Goal: Check status: Check status

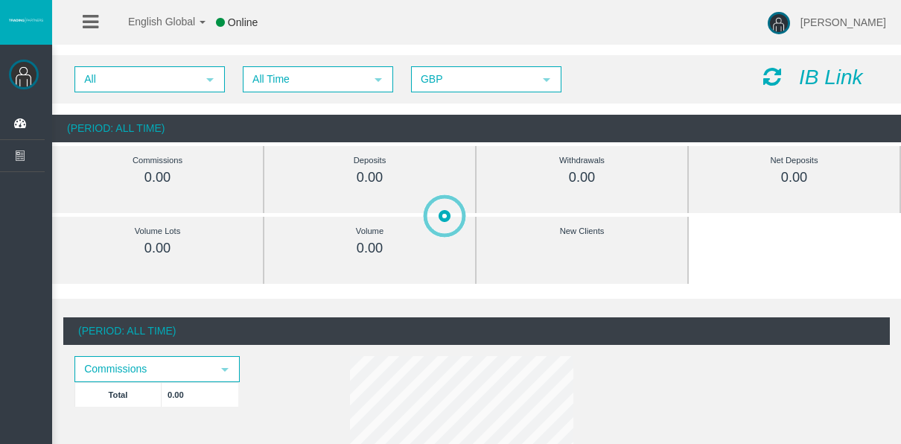
click at [269, 71] on span "All Time" at bounding box center [304, 79] width 121 height 23
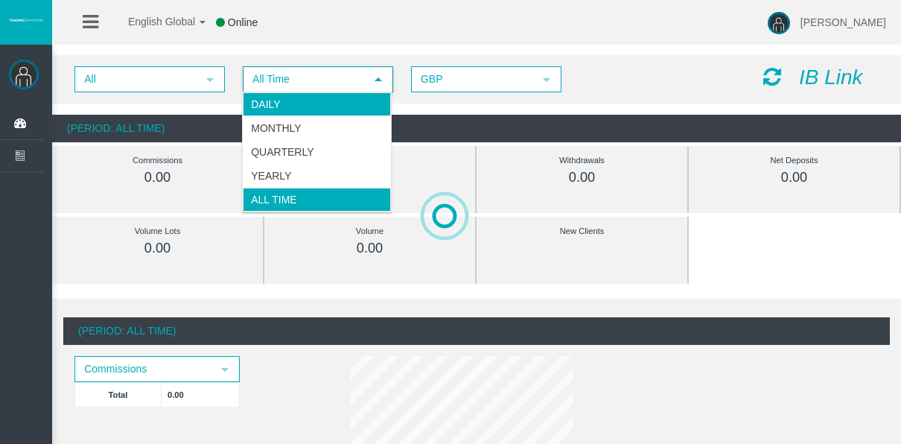
click at [272, 104] on li "Daily" at bounding box center [317, 104] width 148 height 24
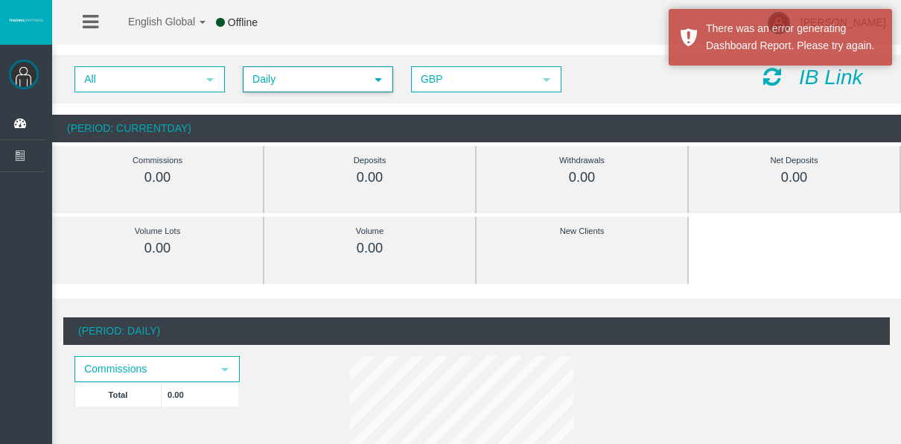
click at [290, 61] on div "All select Daily select 4 GBP select GBP IB Link" at bounding box center [476, 79] width 848 height 48
click at [285, 67] on span "Daily select" at bounding box center [317, 79] width 149 height 25
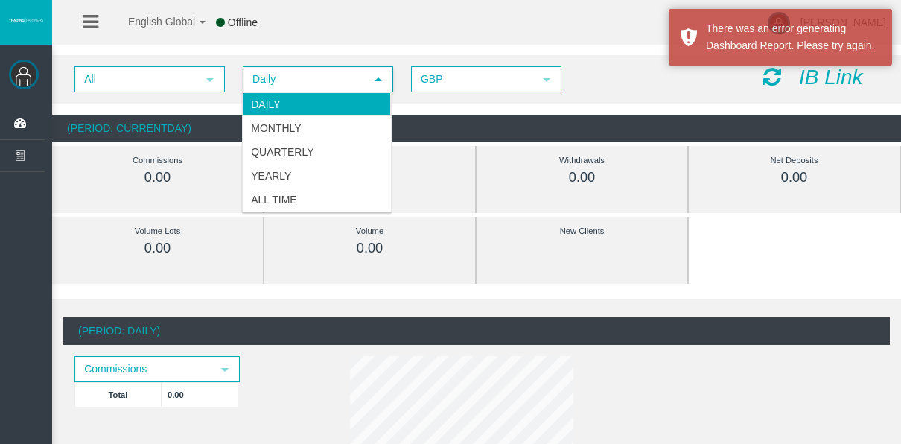
click at [310, 92] on li "Daily" at bounding box center [317, 104] width 148 height 24
